Goal: Register for event/course

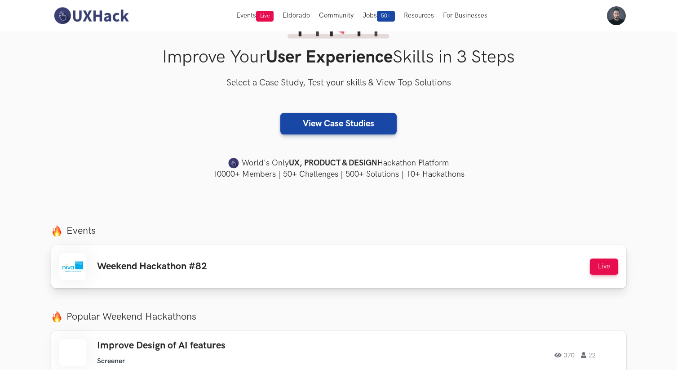
scroll to position [292, 0]
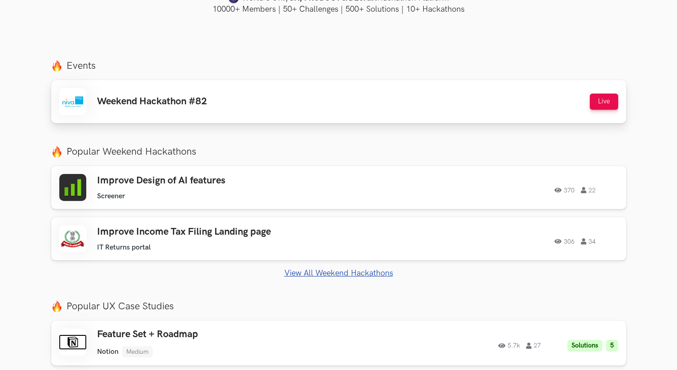
click at [184, 102] on h3 "Weekend Hackathon #82" at bounding box center [152, 102] width 110 height 12
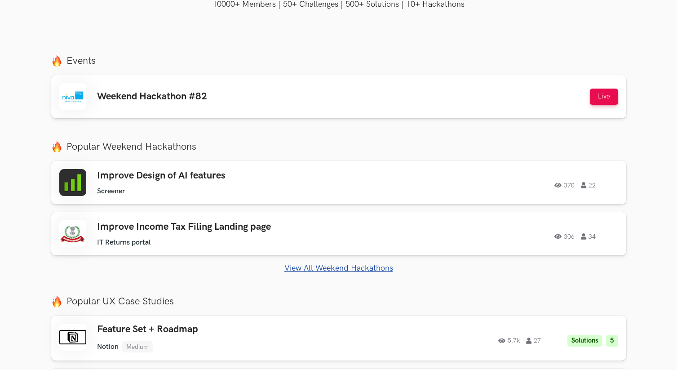
scroll to position [365, 0]
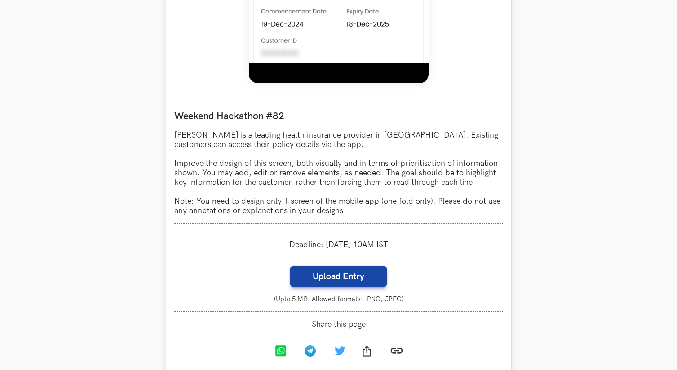
scroll to position [725, 0]
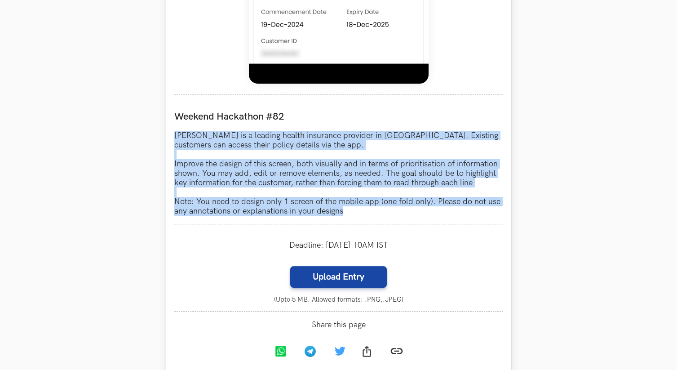
drag, startPoint x: 173, startPoint y: 133, endPoint x: 357, endPoint y: 212, distance: 199.5
click at [357, 212] on div "Niva Bupa LIVE Weekend Hackathon #82 Niva Bupa is a leading health insurance pr…" at bounding box center [338, 4] width 345 height 742
copy p "[PERSON_NAME] is a leading health insurance provider in [GEOGRAPHIC_DATA]. Exis…"
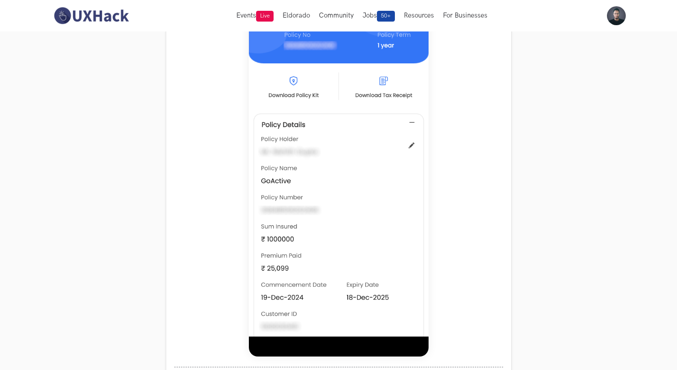
click at [519, 106] on section "Weekend Hackathons One screen, one product, one weekend Use your design chops t…" at bounding box center [338, 299] width 677 height 1440
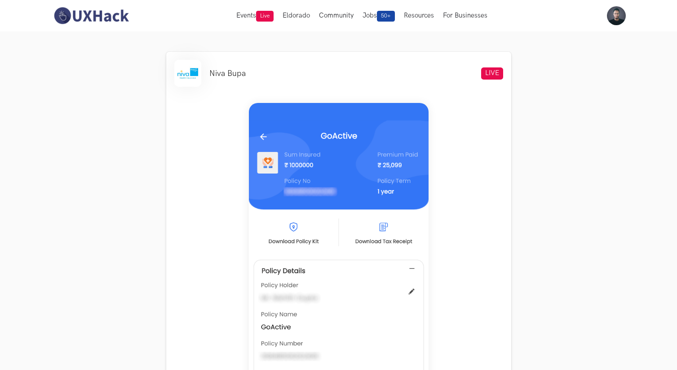
scroll to position [305, 0]
